Goal: Navigation & Orientation: Find specific page/section

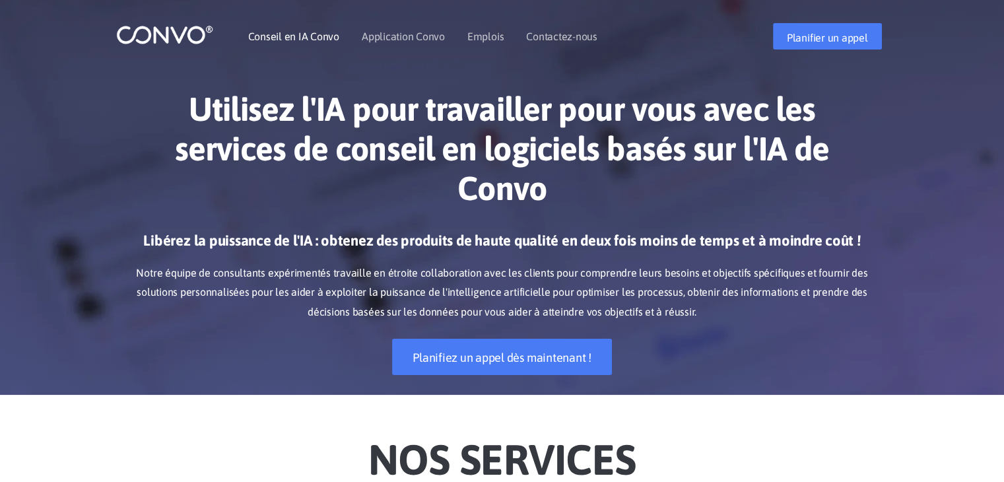
click at [290, 36] on font "Conseil en IA Convo" at bounding box center [293, 36] width 91 height 12
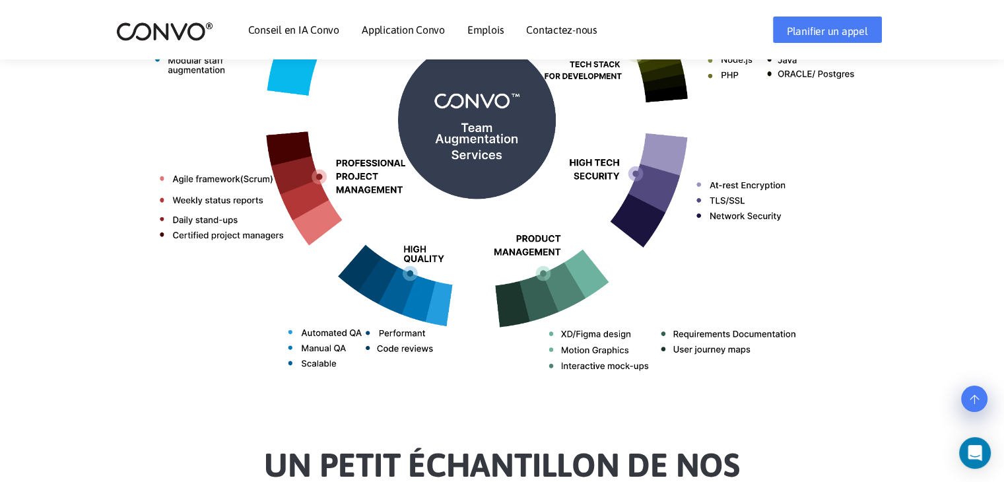
scroll to position [717, 0]
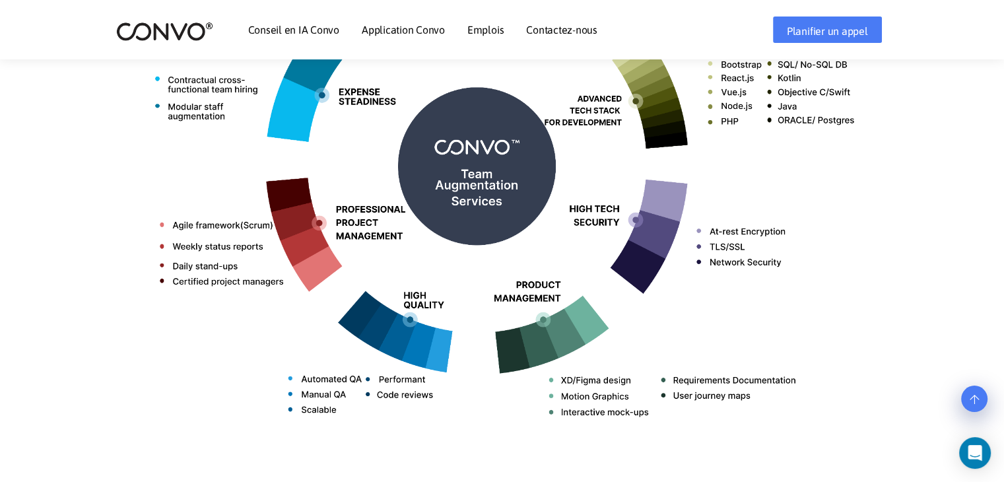
click at [552, 20] on li "Contactez-nous" at bounding box center [561, 29] width 71 height 57
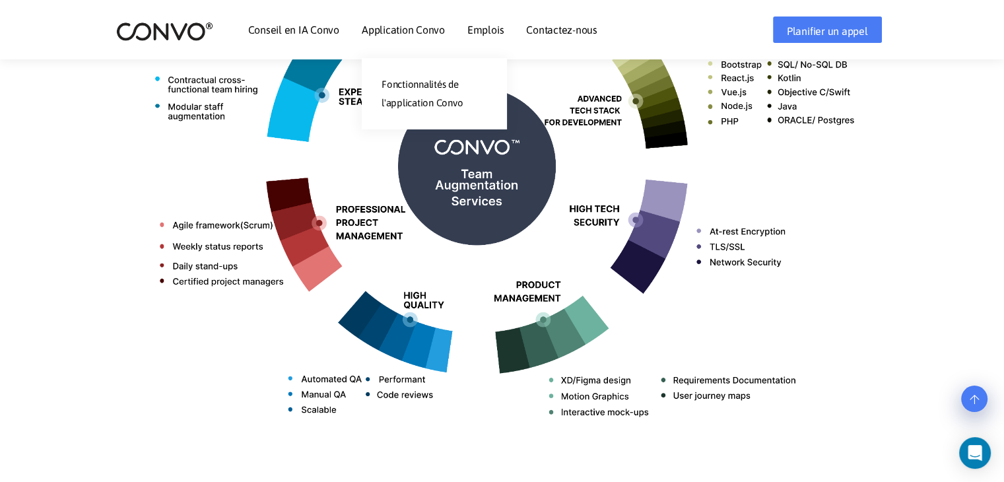
click at [439, 18] on li "Application Convo Fonctionnalités de l'application Convo" at bounding box center [403, 29] width 83 height 57
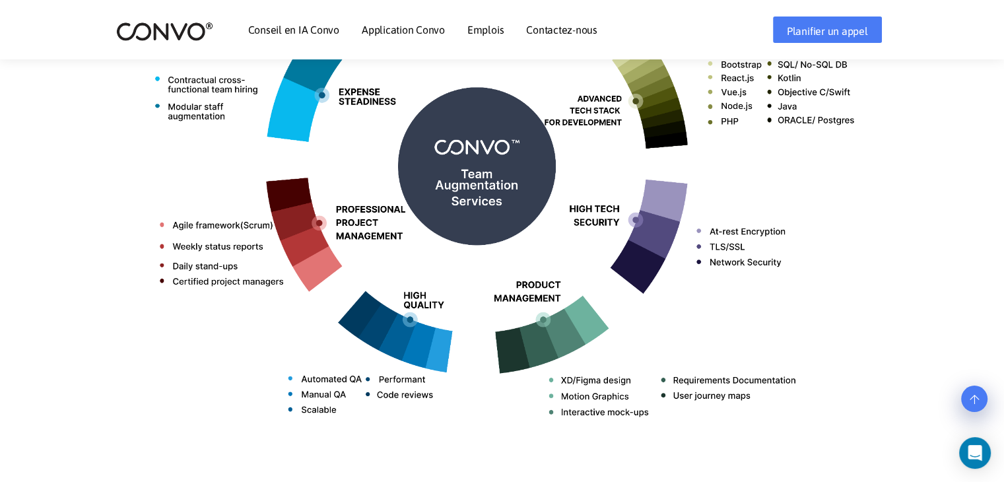
click at [468, 24] on font "Emplois" at bounding box center [485, 30] width 36 height 12
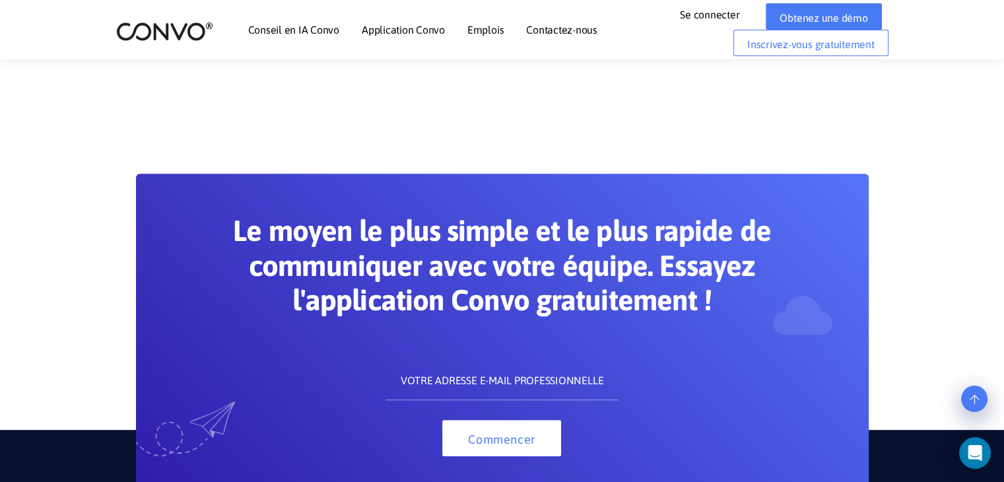
scroll to position [884, 0]
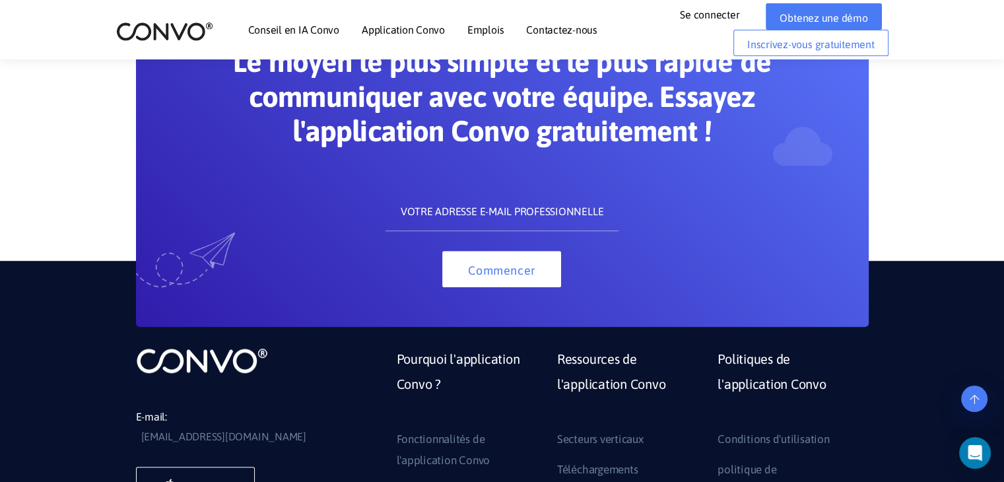
click at [498, 338] on div at bounding box center [502, 337] width 752 height 20
